Goal: Go to known website: Access a specific website the user already knows

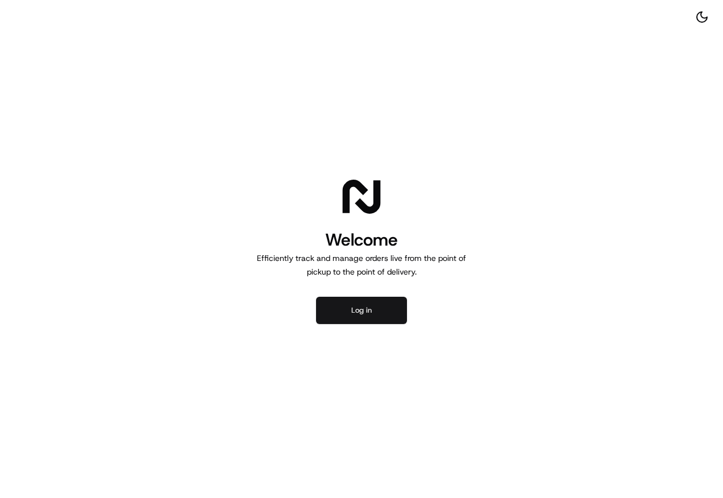
click at [363, 312] on button "Log in" at bounding box center [361, 310] width 91 height 27
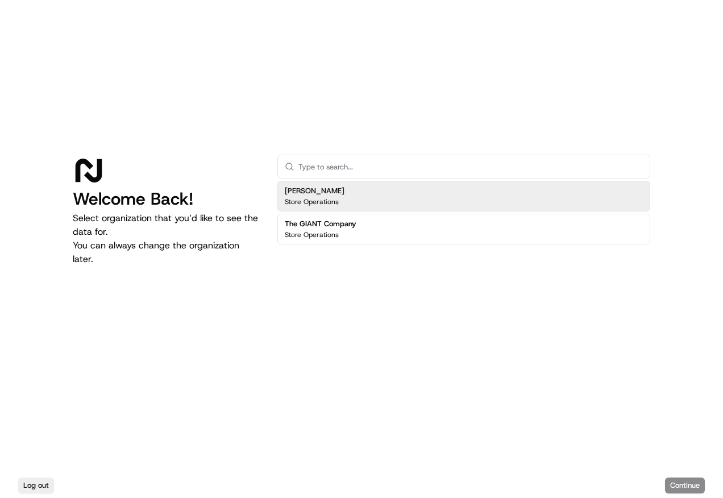
click at [435, 198] on div "[PERSON_NAME] Store Operations" at bounding box center [463, 196] width 373 height 31
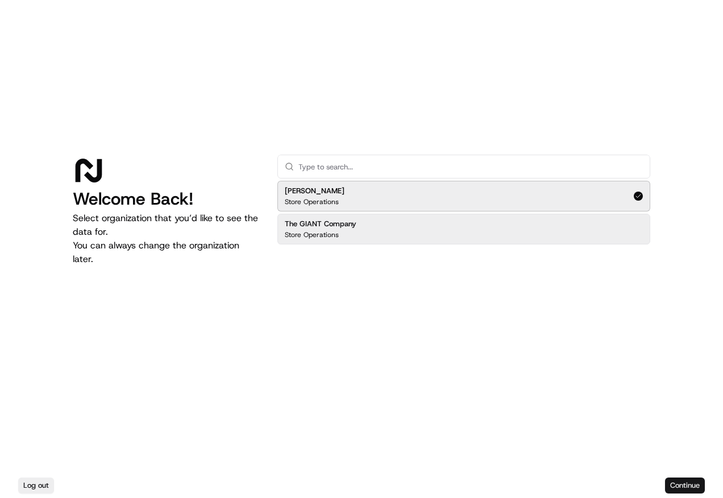
click at [691, 480] on button "Continue" at bounding box center [685, 485] width 40 height 16
